Goal: Task Accomplishment & Management: Use online tool/utility

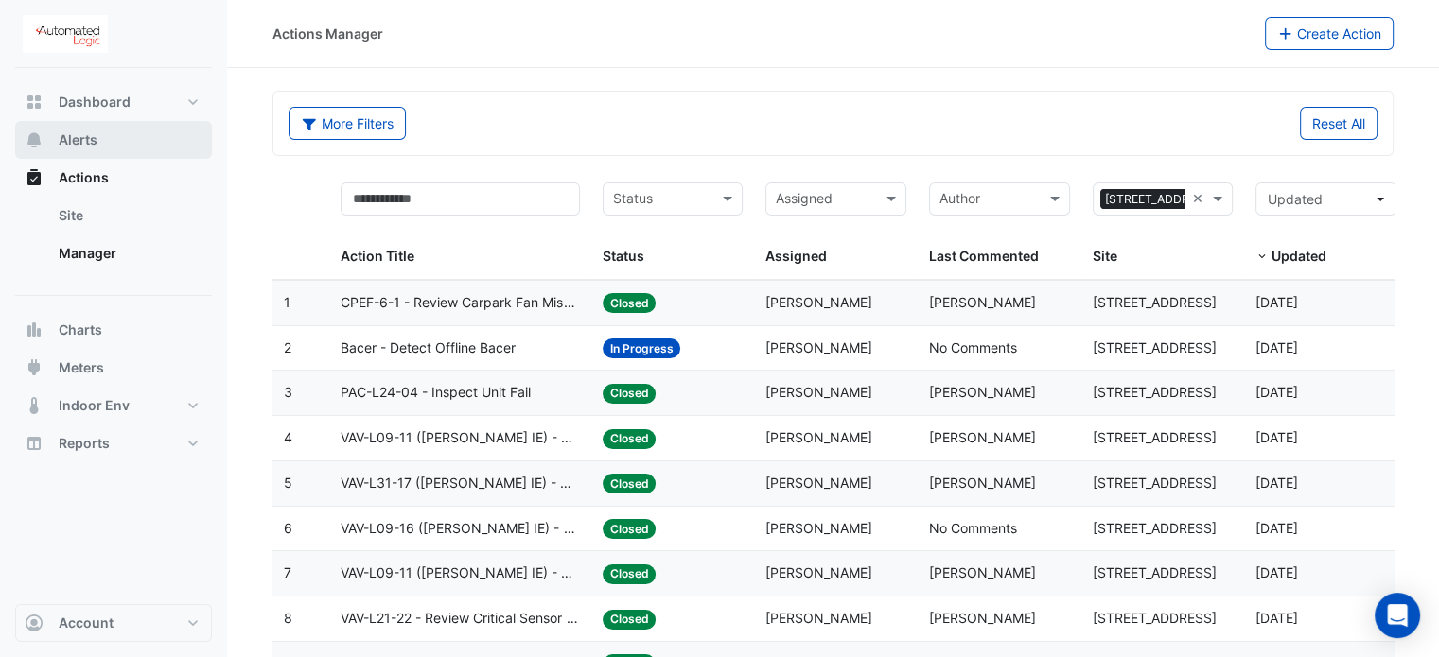
click at [96, 135] on span "Alerts" at bounding box center [78, 140] width 39 height 19
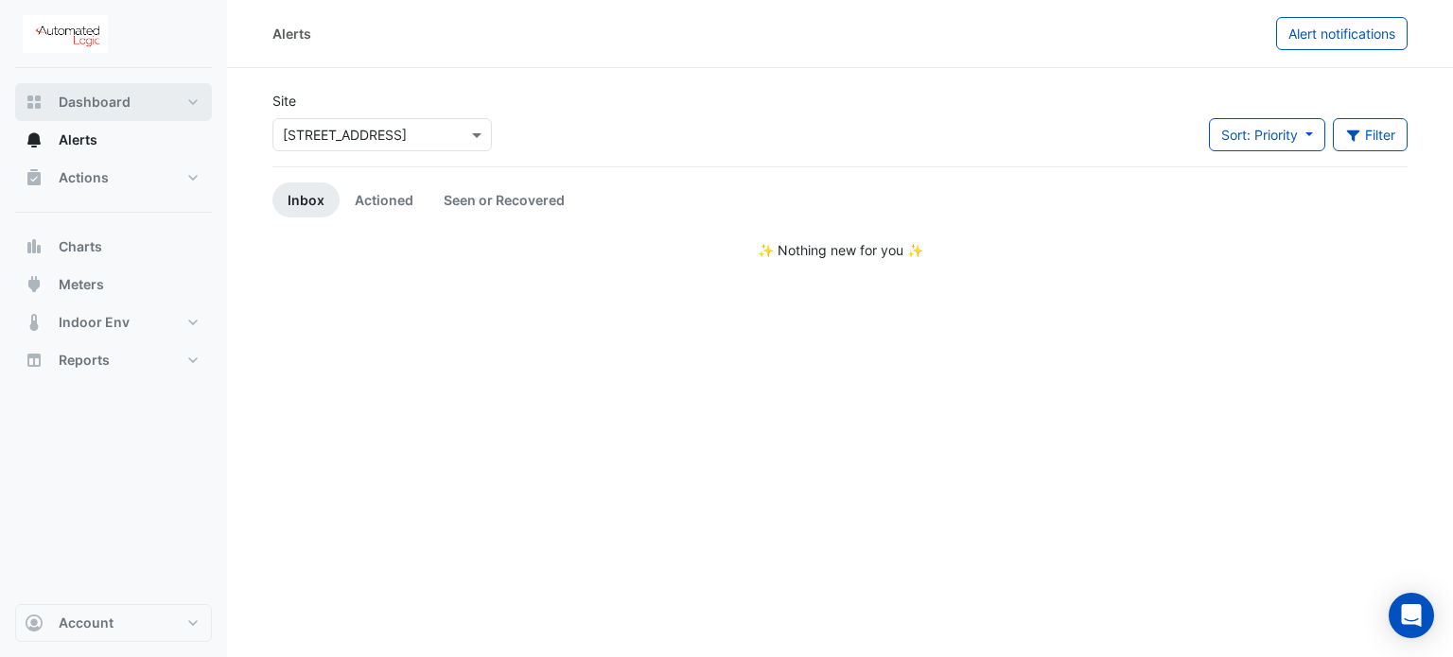
click at [116, 113] on button "Dashboard" at bounding box center [113, 102] width 197 height 38
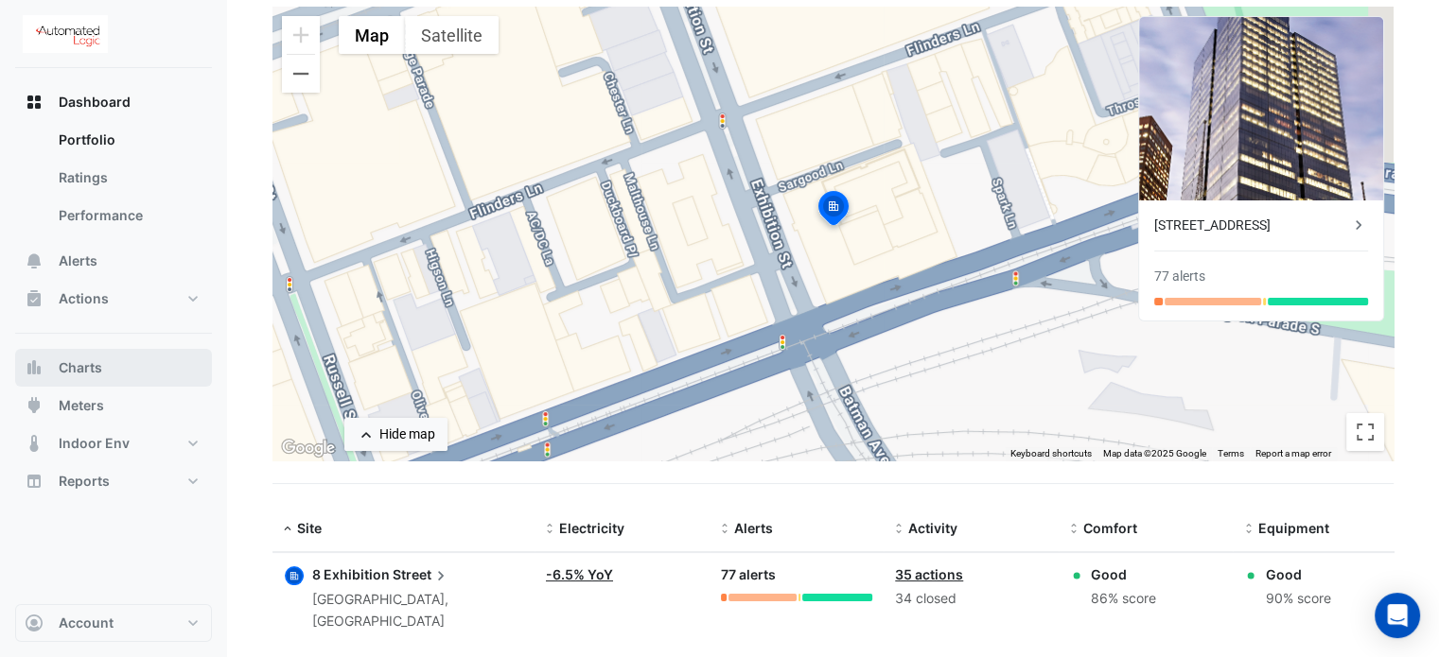
scroll to position [174, 0]
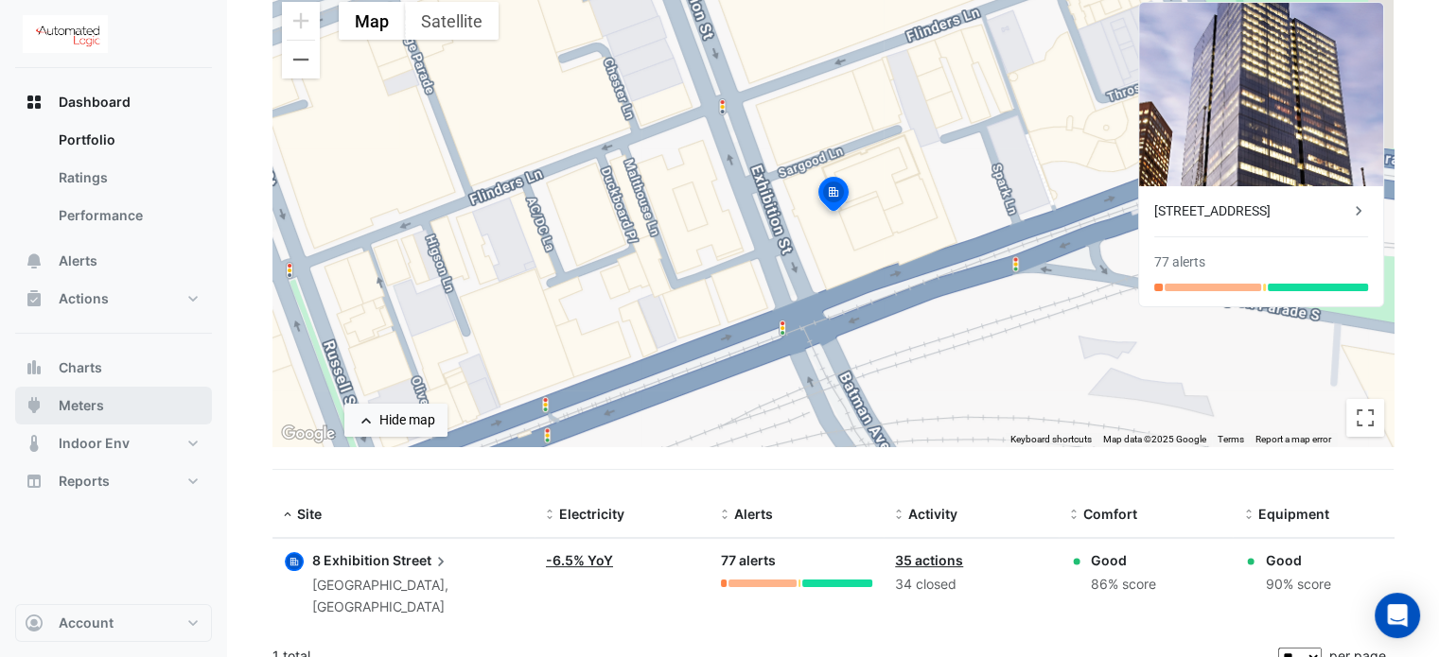
click at [90, 410] on span "Meters" at bounding box center [81, 405] width 45 height 19
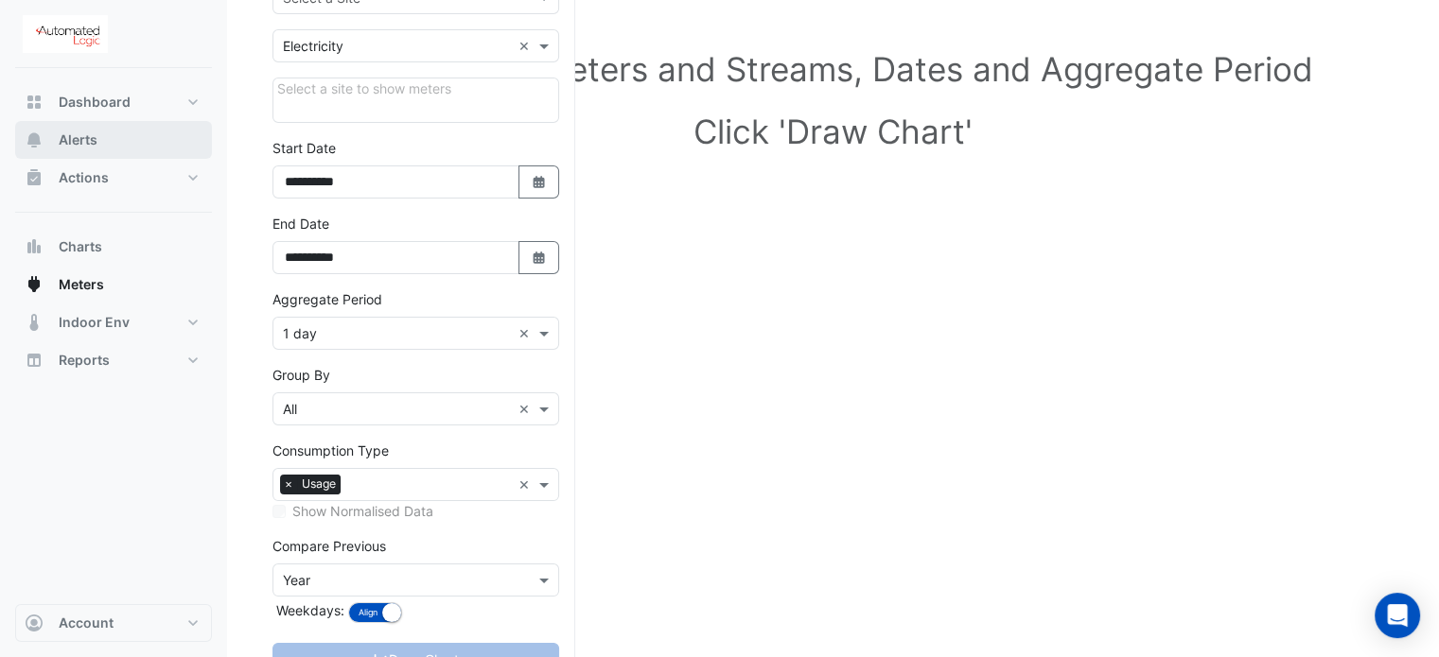
click at [81, 147] on span "Alerts" at bounding box center [78, 140] width 39 height 19
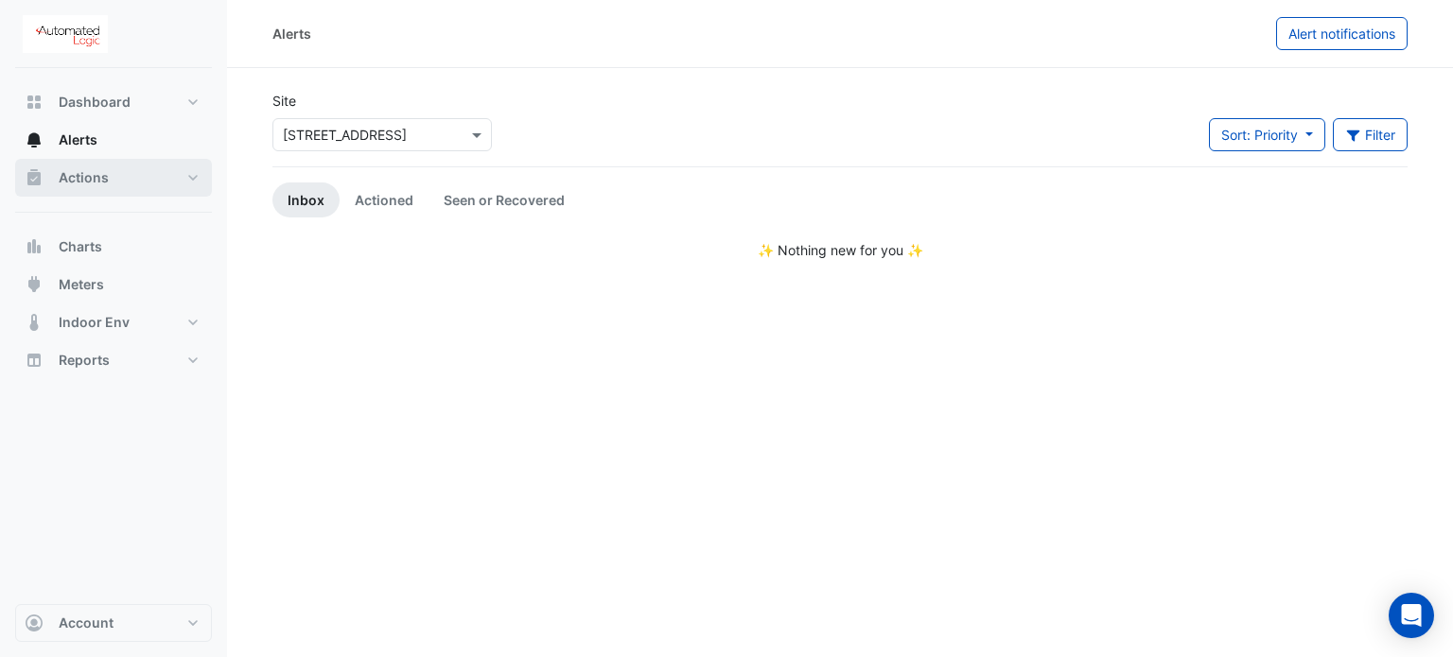
click at [100, 172] on span "Actions" at bounding box center [84, 177] width 50 height 19
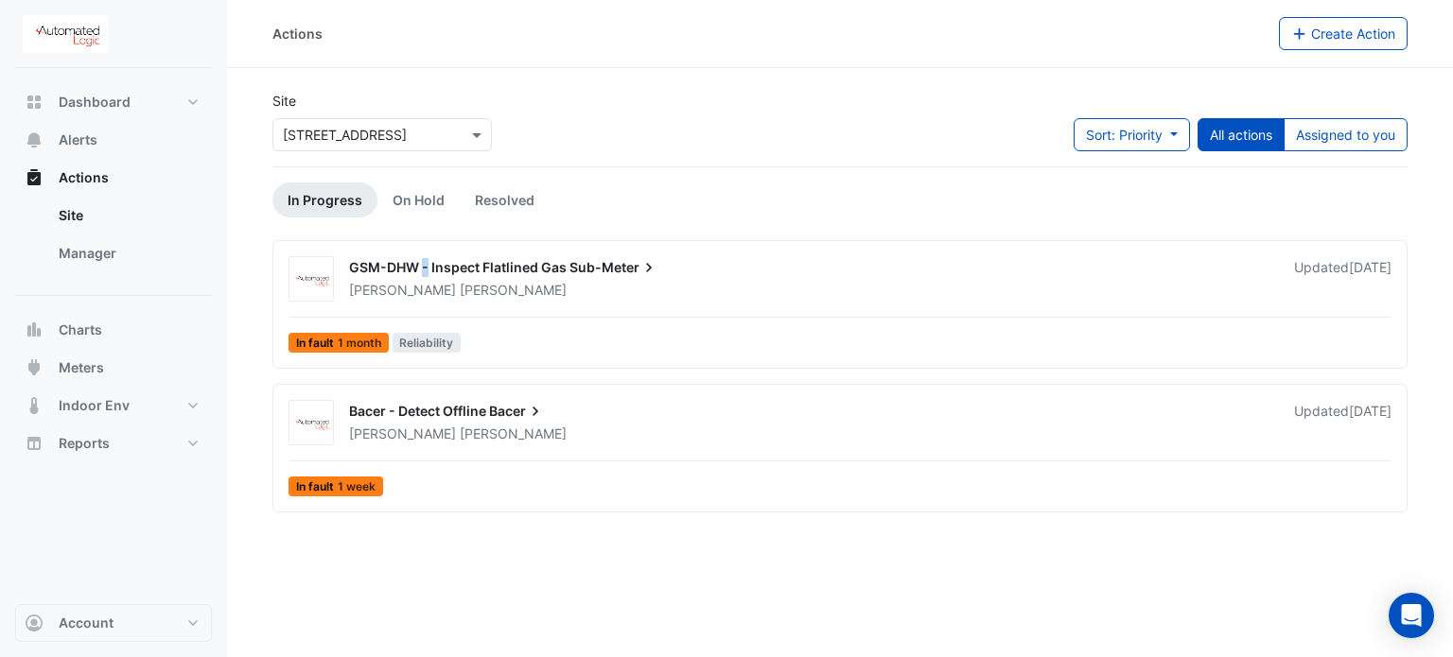
click at [424, 268] on span "GSM-DHW - Inspect Flatlined Gas" at bounding box center [458, 267] width 218 height 16
click at [475, 268] on span "GSM-DHW - Inspect Flatlined Gas" at bounding box center [458, 267] width 218 height 16
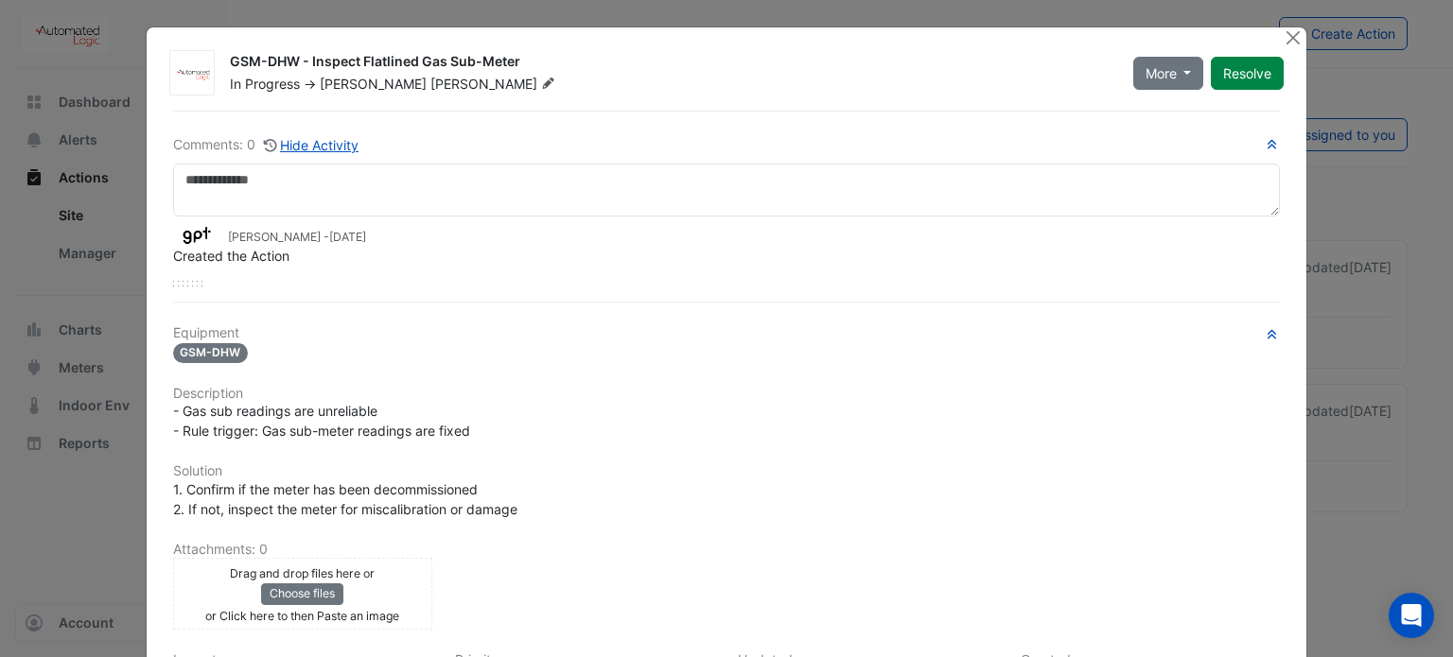
click at [122, 56] on ngb-modal-window "GSM-DHW - Inspect Flatlined Gas Sub-Meter In Progress -> [PERSON_NAME] More On …" at bounding box center [726, 328] width 1453 height 657
click at [1284, 36] on button "Close" at bounding box center [1293, 37] width 20 height 20
